Goal: Task Accomplishment & Management: Use online tool/utility

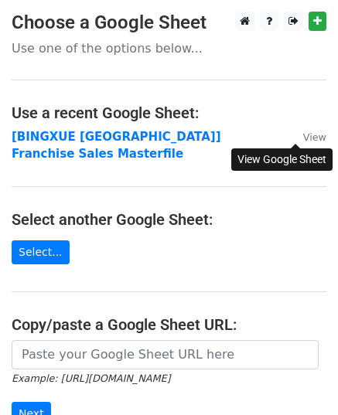
click at [303, 135] on small "View" at bounding box center [314, 137] width 23 height 12
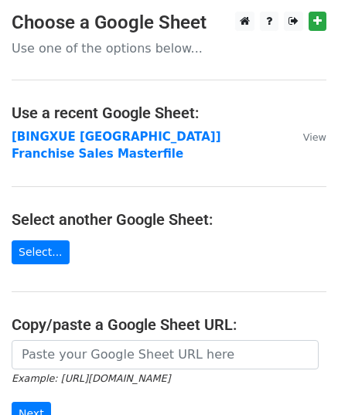
click at [162, 48] on p "Use one of the options below..." at bounding box center [169, 48] width 315 height 16
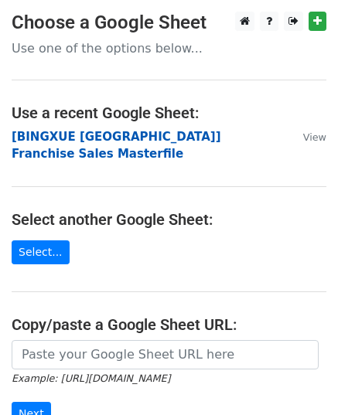
click at [58, 132] on strong "[BINGXUE [GEOGRAPHIC_DATA]] Franchise Sales Masterfile" at bounding box center [116, 146] width 209 height 32
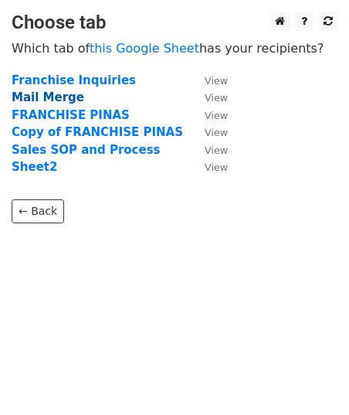
click at [46, 100] on strong "Mail Merge" at bounding box center [48, 97] width 73 height 14
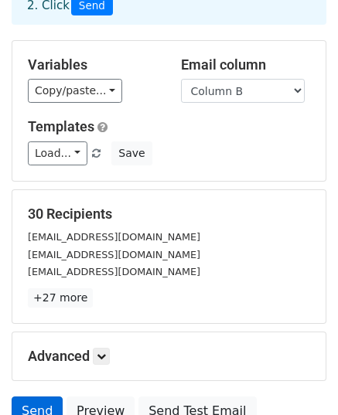
scroll to position [119, 0]
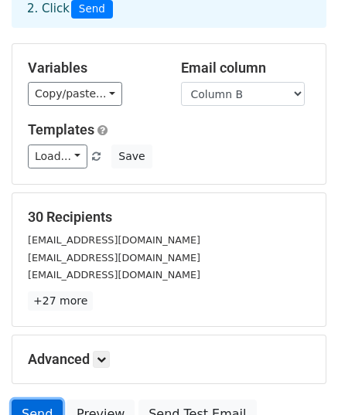
click at [28, 400] on link "Send" at bounding box center [37, 414] width 51 height 29
